Goal: Transaction & Acquisition: Book appointment/travel/reservation

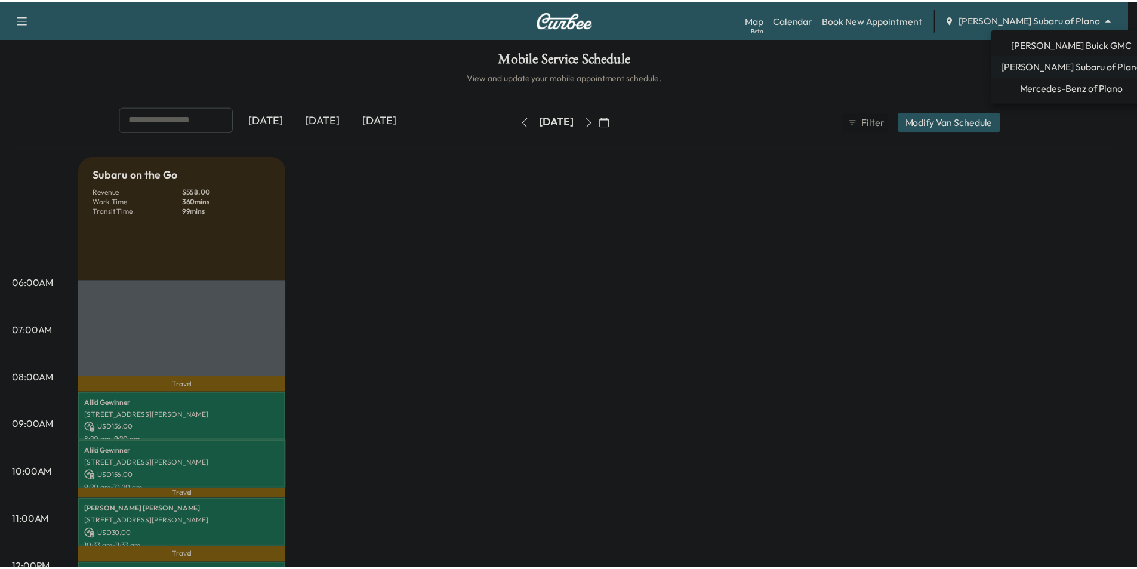
scroll to position [239, 0]
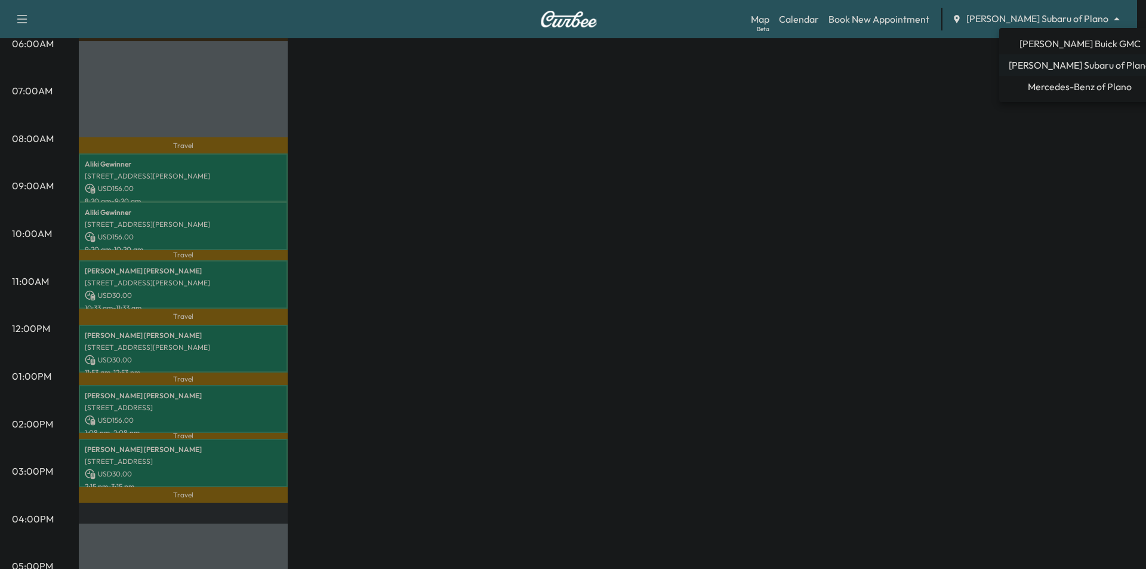
click at [1070, 81] on span "Mercedes-Benz of Plano" at bounding box center [1080, 86] width 104 height 14
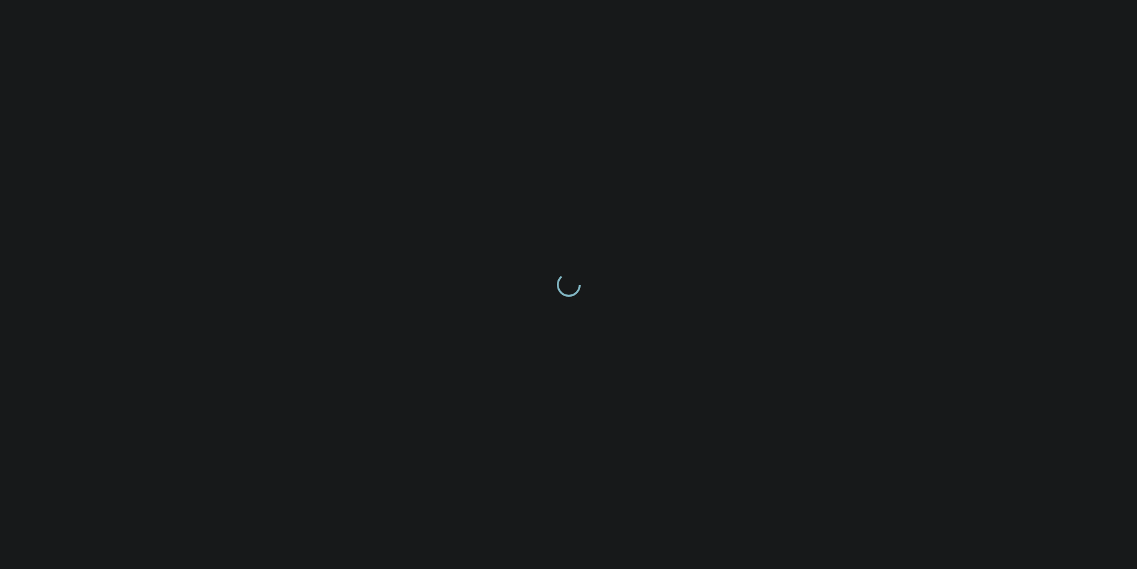
scroll to position [0, 0]
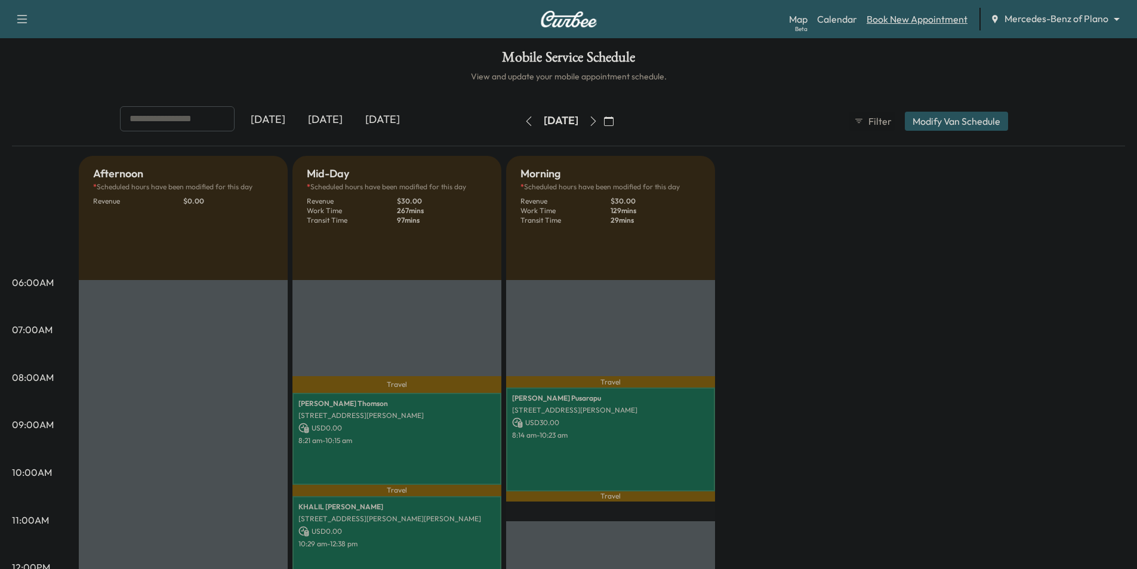
click at [887, 19] on link "Book New Appointment" at bounding box center [917, 19] width 101 height 14
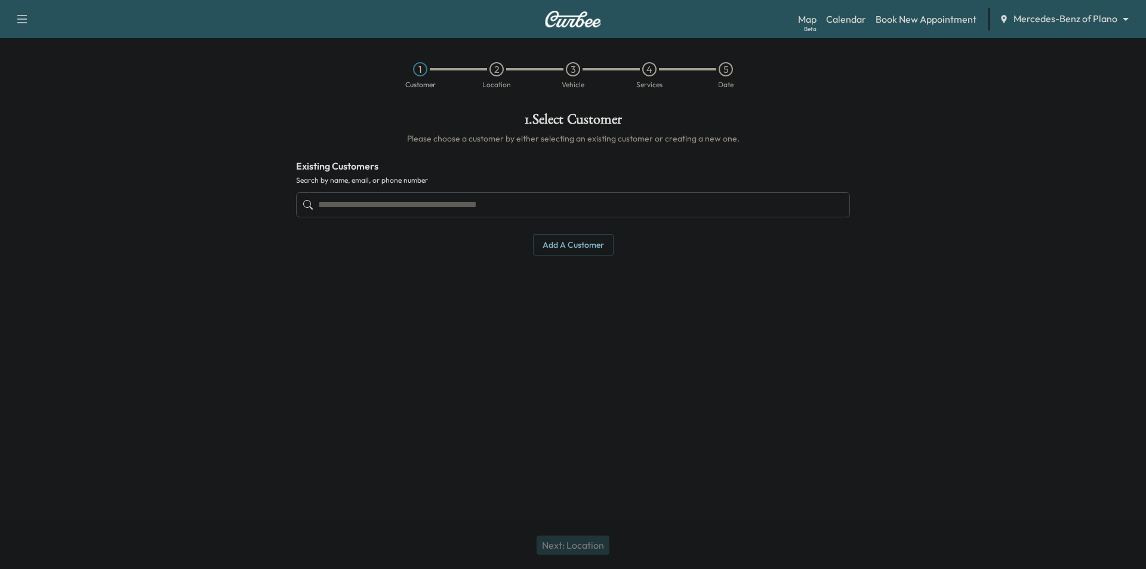
click at [439, 204] on input "text" at bounding box center [573, 204] width 554 height 25
click at [410, 201] on input "text" at bounding box center [573, 204] width 554 height 25
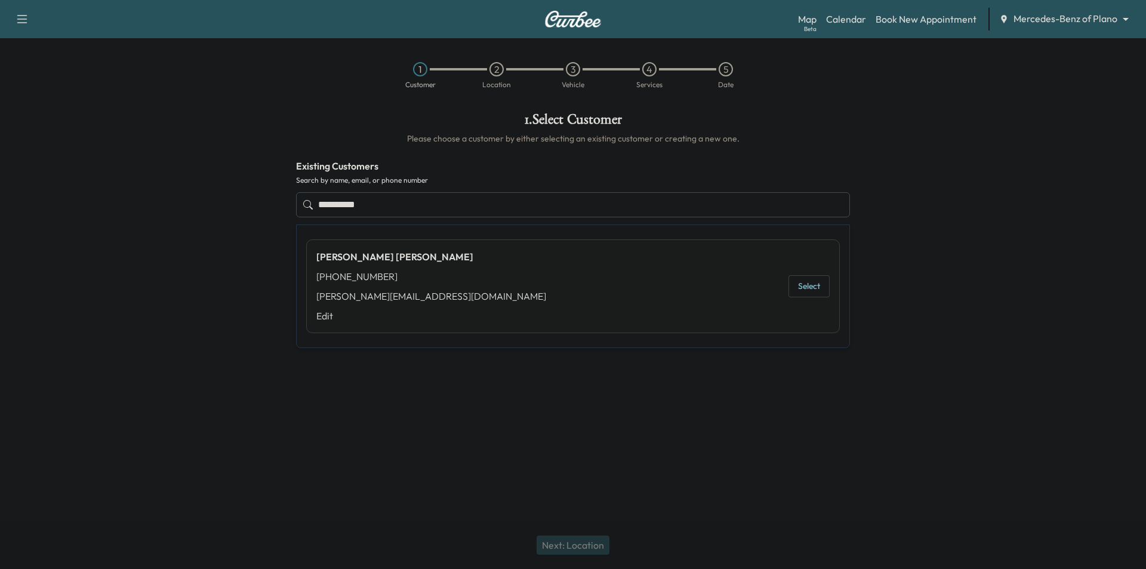
click at [806, 288] on button "Select" at bounding box center [809, 286] width 41 height 22
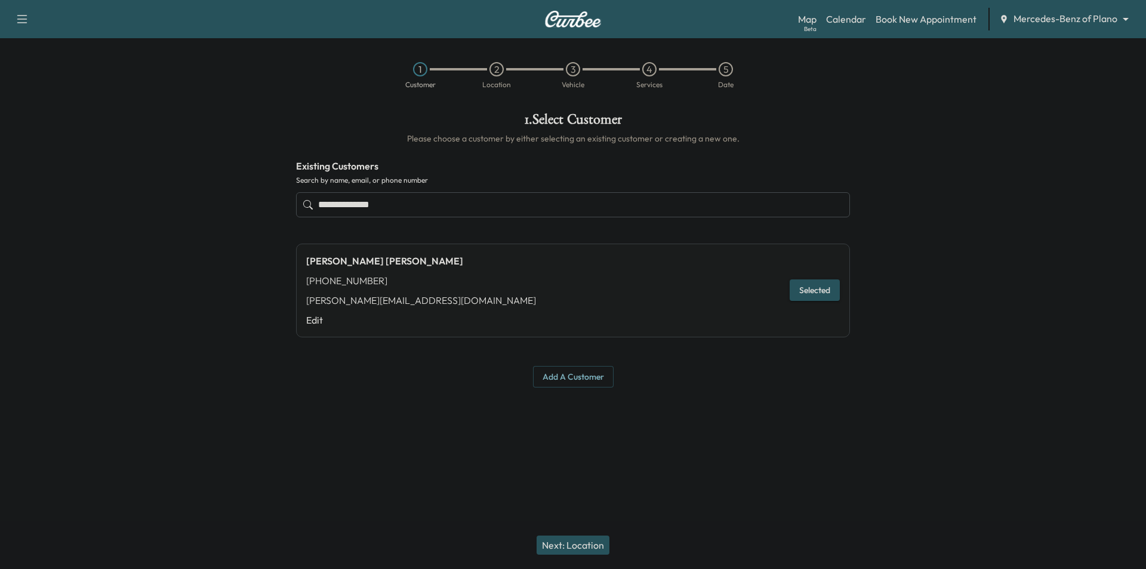
type input "**********"
click at [589, 532] on div "Next: Location" at bounding box center [573, 545] width 1146 height 48
click at [589, 541] on button "Next: Location" at bounding box center [573, 545] width 73 height 19
